Goal: Information Seeking & Learning: Learn about a topic

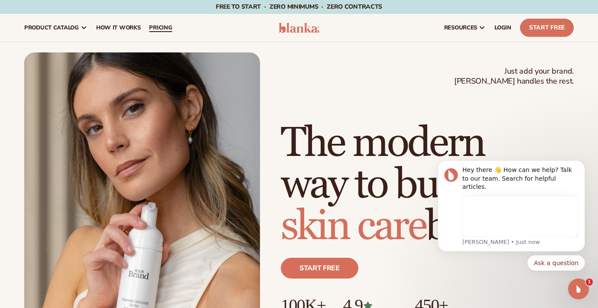
click at [175, 31] on link "pricing" at bounding box center [161, 28] width 32 height 28
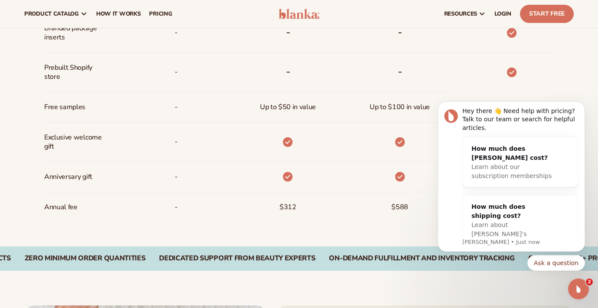
scroll to position [364, 0]
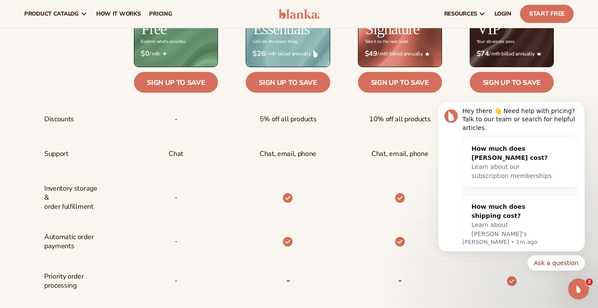
click at [54, 72] on div at bounding box center [75, 83] width 62 height 22
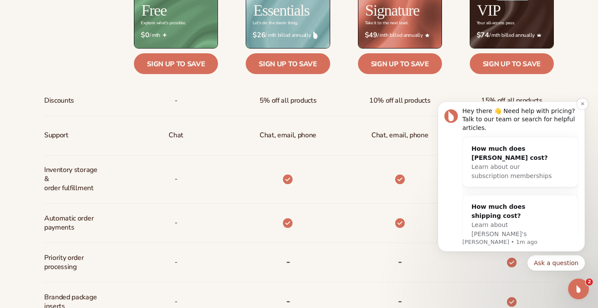
scroll to position [416, 0]
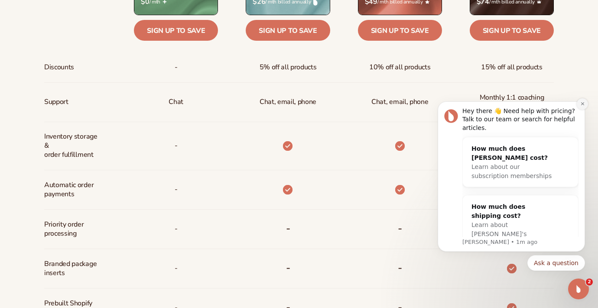
click at [580, 105] on icon "Dismiss notification" at bounding box center [582, 103] width 5 height 5
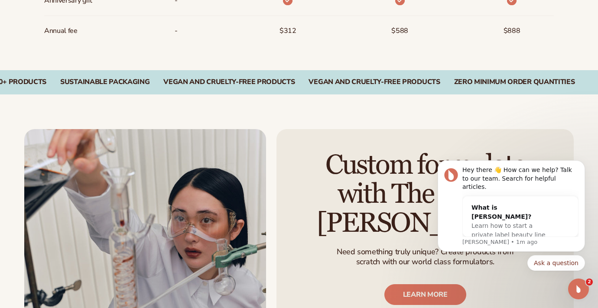
scroll to position [0, 0]
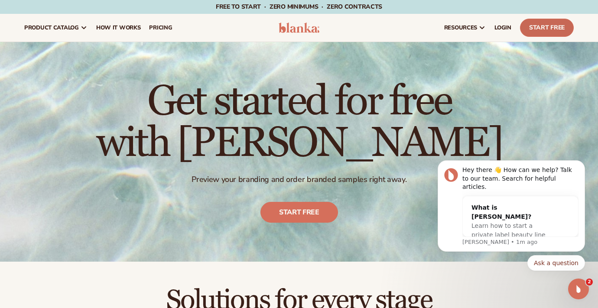
click at [537, 28] on link "Start Free" at bounding box center [547, 28] width 54 height 18
